Goal: Navigation & Orientation: Find specific page/section

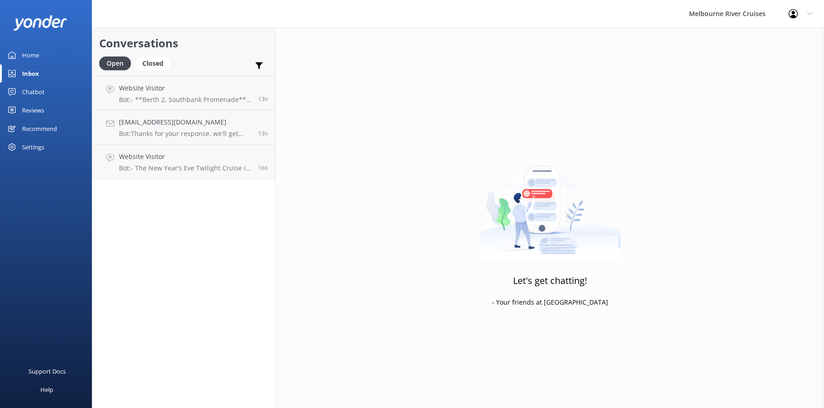
click at [31, 74] on div "Inbox" at bounding box center [30, 73] width 17 height 18
click at [27, 53] on div "Home" at bounding box center [30, 55] width 17 height 18
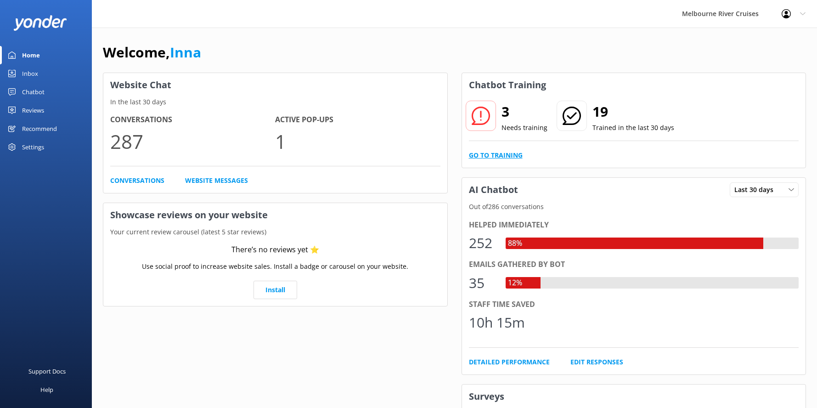
click at [485, 157] on link "Go to Training" at bounding box center [496, 155] width 54 height 10
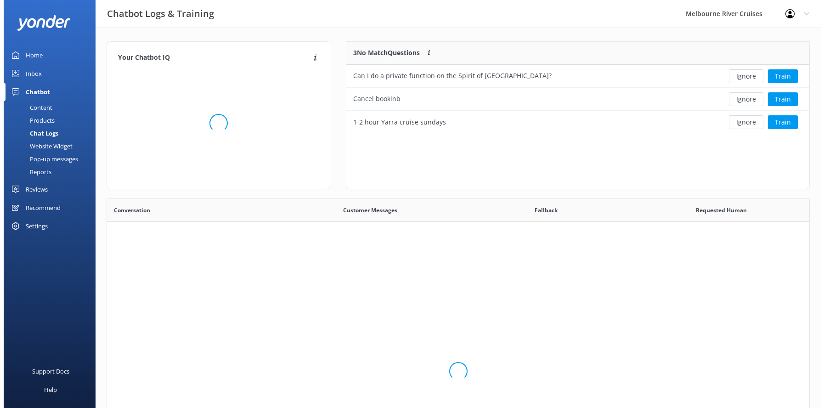
scroll to position [315, 695]
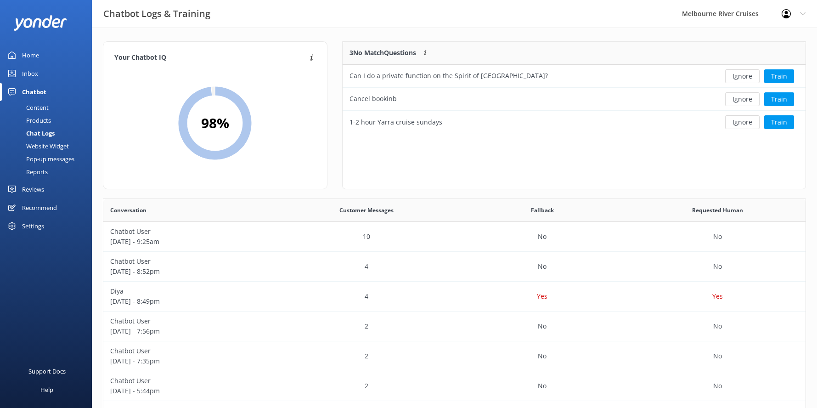
click at [29, 73] on div "Inbox" at bounding box center [30, 73] width 16 height 18
